Goal: Use online tool/utility: Utilize a website feature to perform a specific function

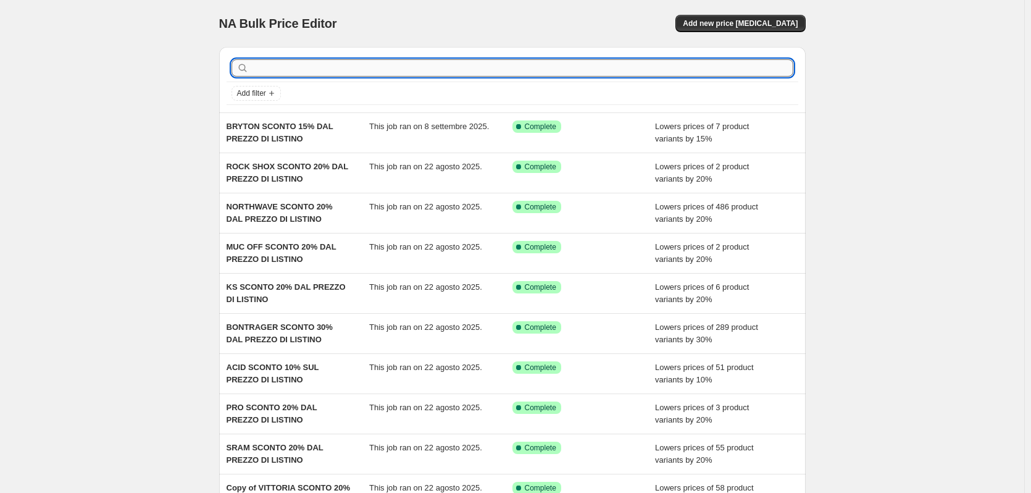
click at [309, 65] on input "text" at bounding box center [522, 67] width 542 height 17
type input "vittoria"
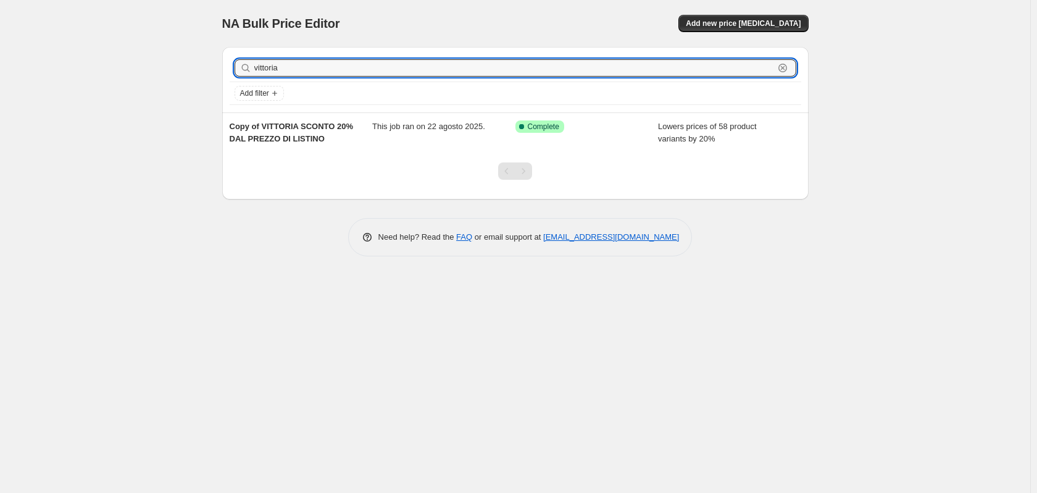
drag, startPoint x: 313, startPoint y: 65, endPoint x: 162, endPoint y: 81, distance: 152.1
click at [162, 81] on div "NA Bulk Price Editor. This page is ready NA Bulk Price Editor Add new price [ME…" at bounding box center [515, 246] width 1031 height 493
